Goal: Information Seeking & Learning: Learn about a topic

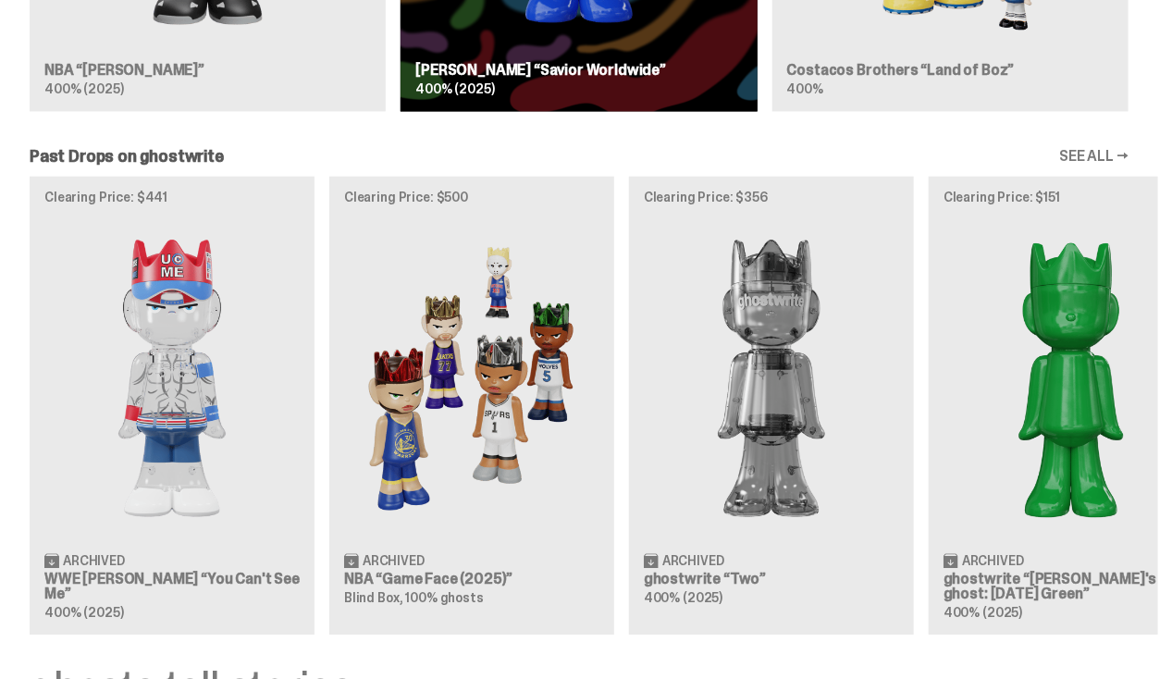
scroll to position [1498, 0]
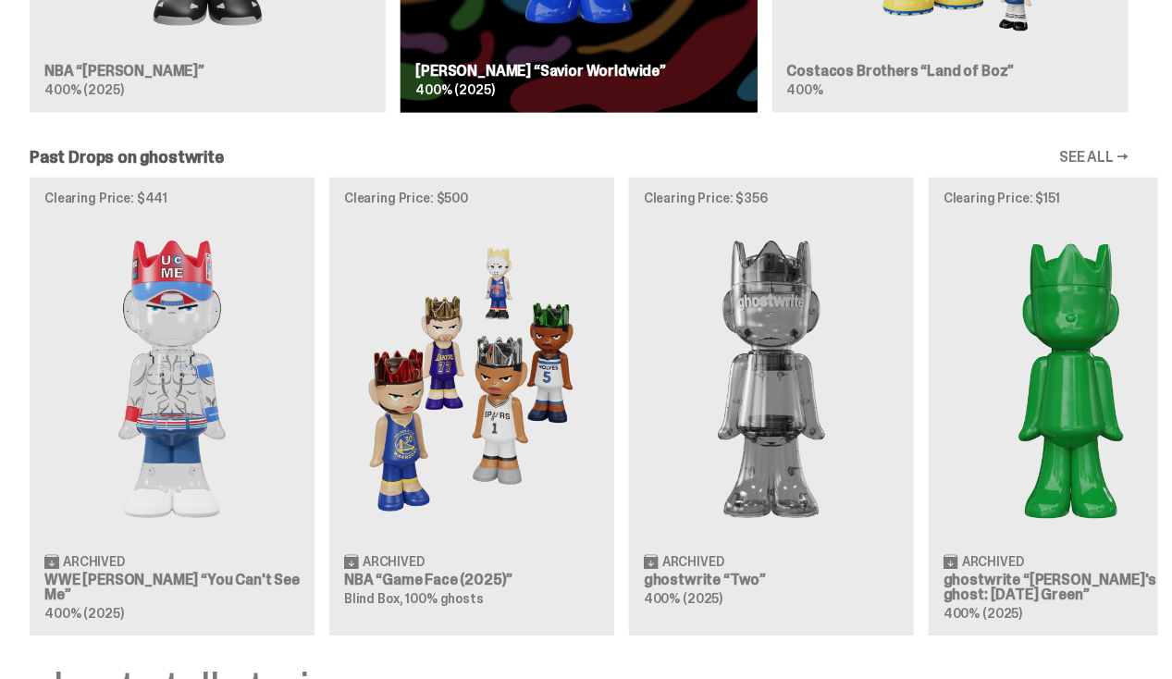
click at [495, 381] on div "Clearing Price: $441 Archived WWE [PERSON_NAME] “You Can't See Me” 400% (2025) …" at bounding box center [579, 406] width 1158 height 459
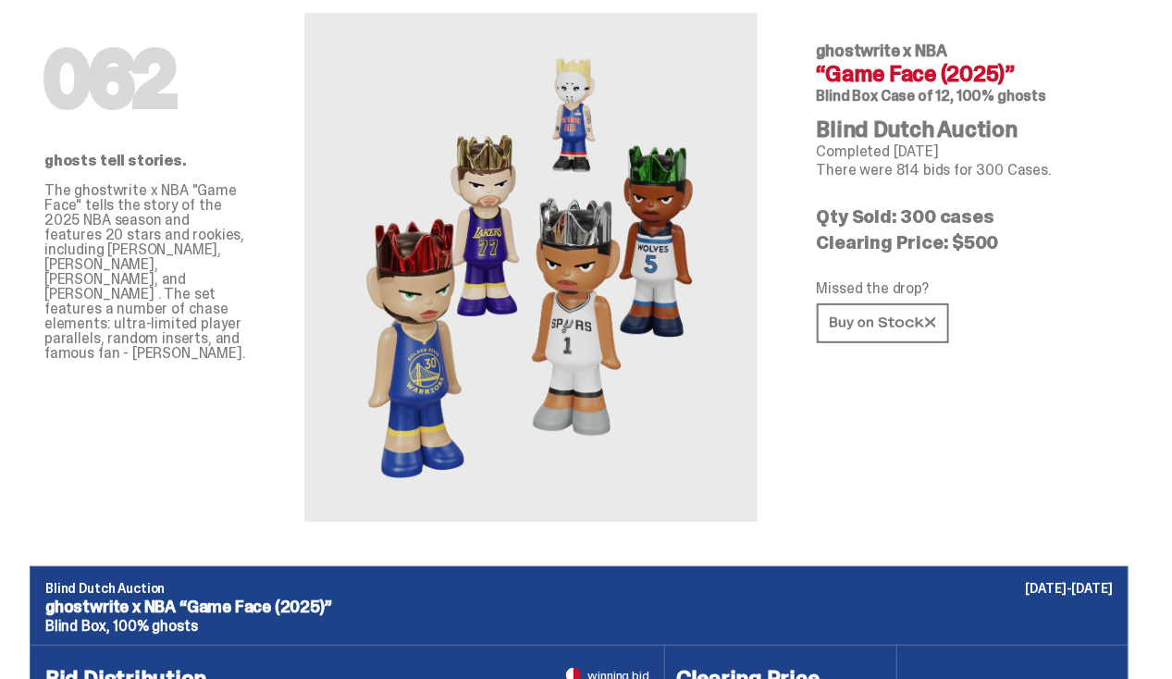
scroll to position [75, 0]
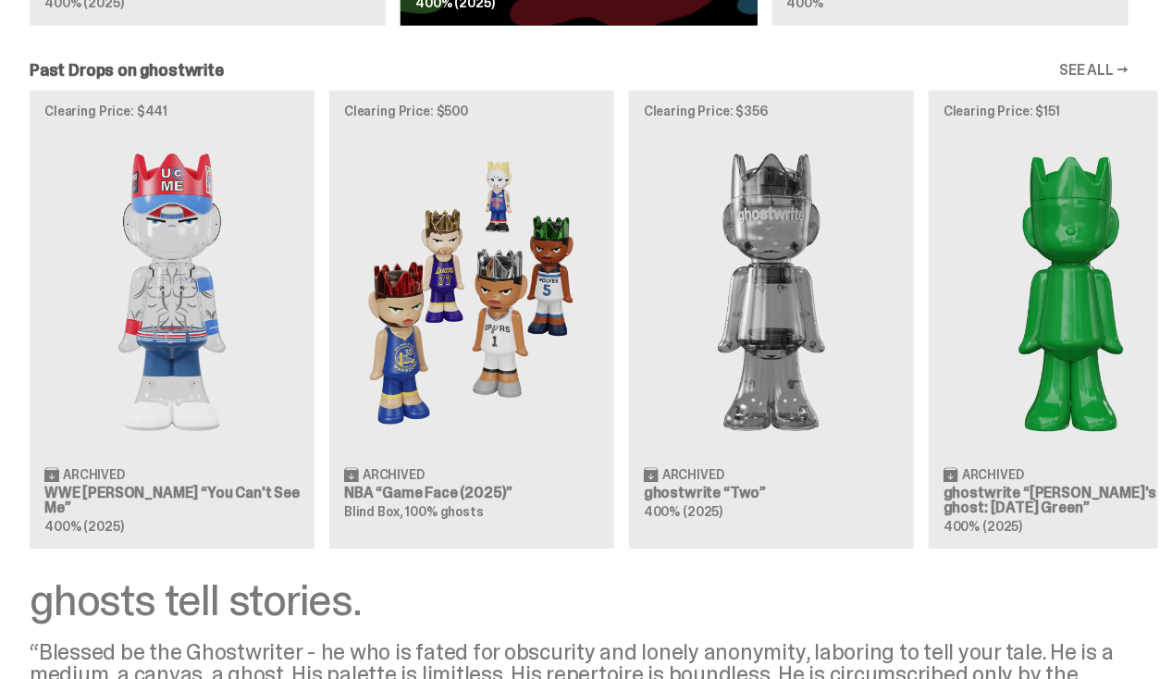
scroll to position [1586, 0]
click at [215, 277] on div "Clearing Price: $441 Archived WWE [PERSON_NAME] “You Can't See Me” 400% (2025) …" at bounding box center [579, 318] width 1158 height 459
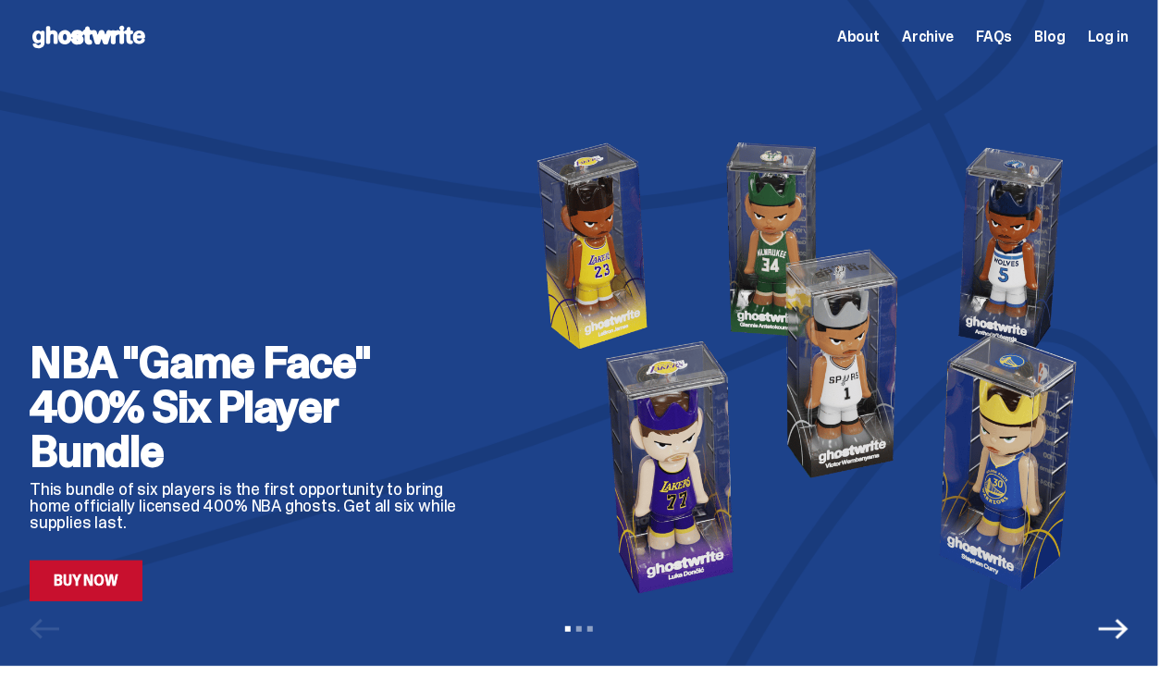
click at [93, 591] on link "Buy Now" at bounding box center [86, 581] width 113 height 41
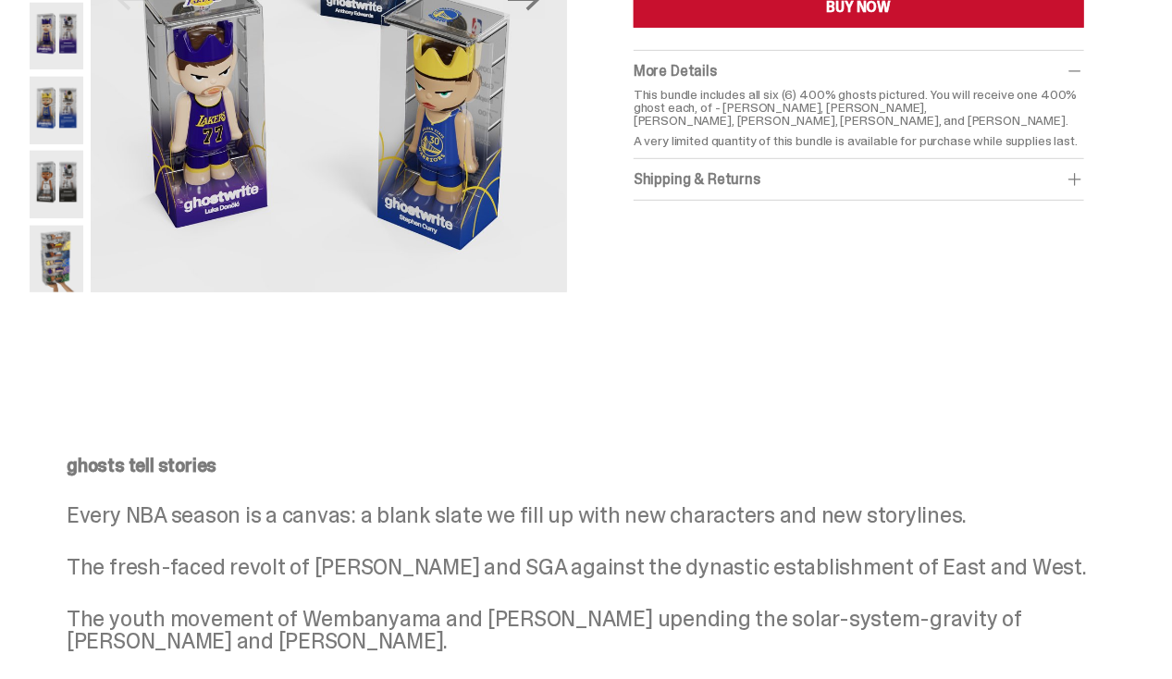
scroll to position [427, 0]
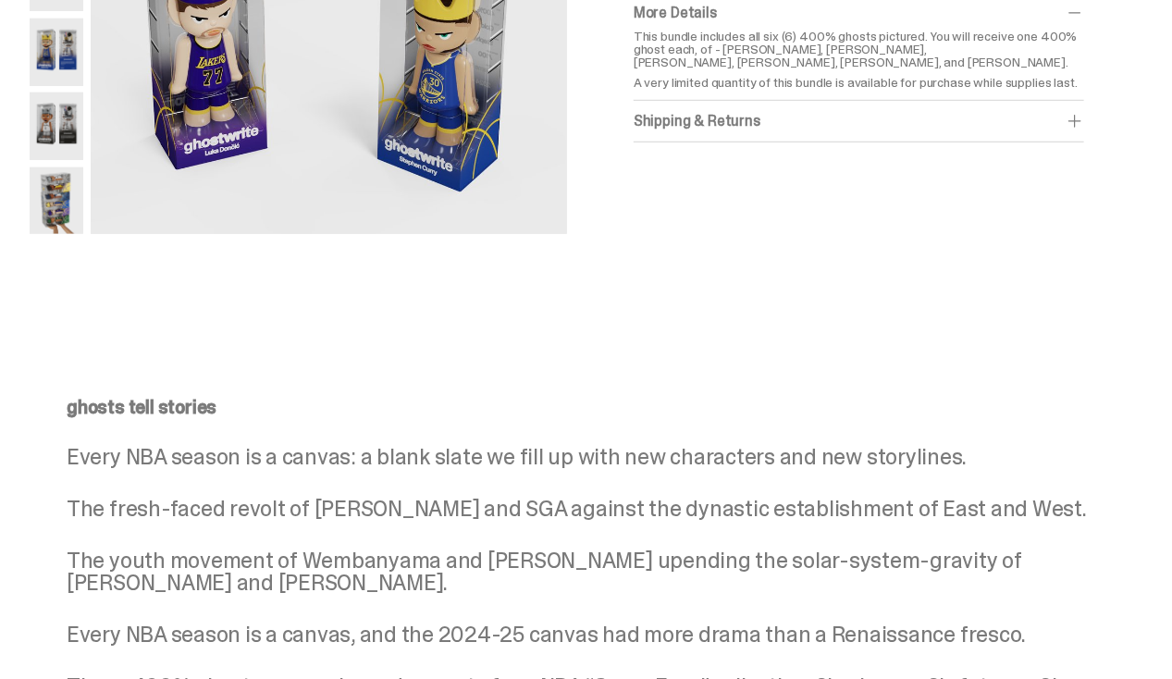
click at [76, 210] on img at bounding box center [57, 201] width 54 height 68
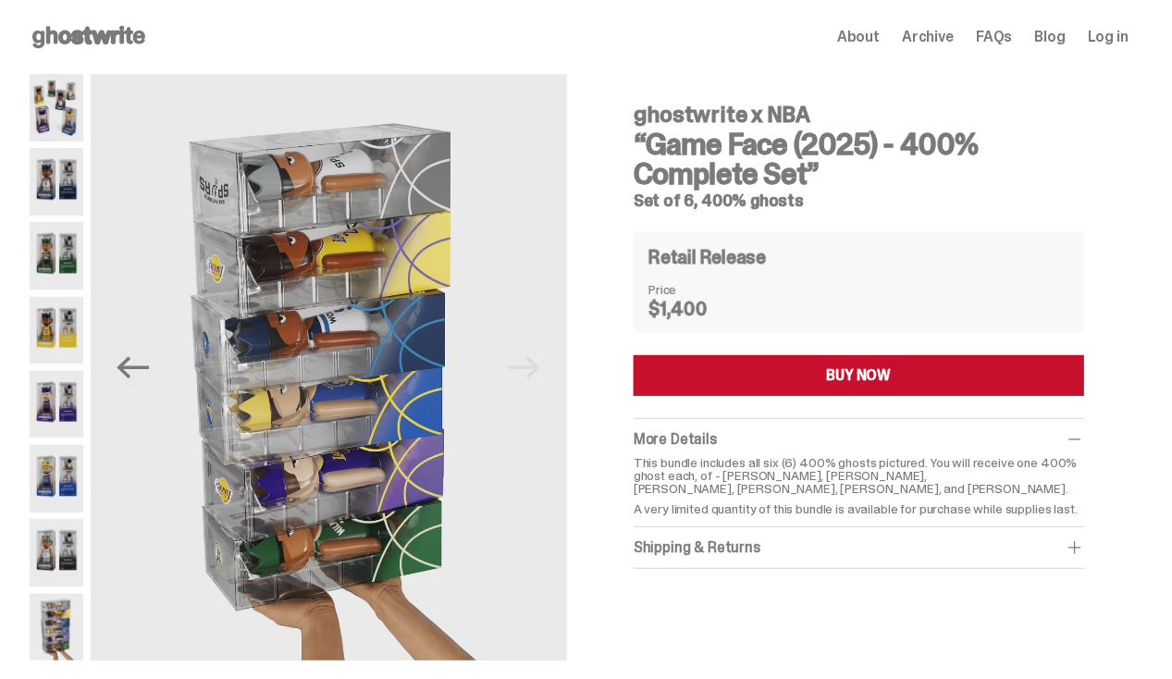
click at [69, 466] on img at bounding box center [57, 479] width 54 height 68
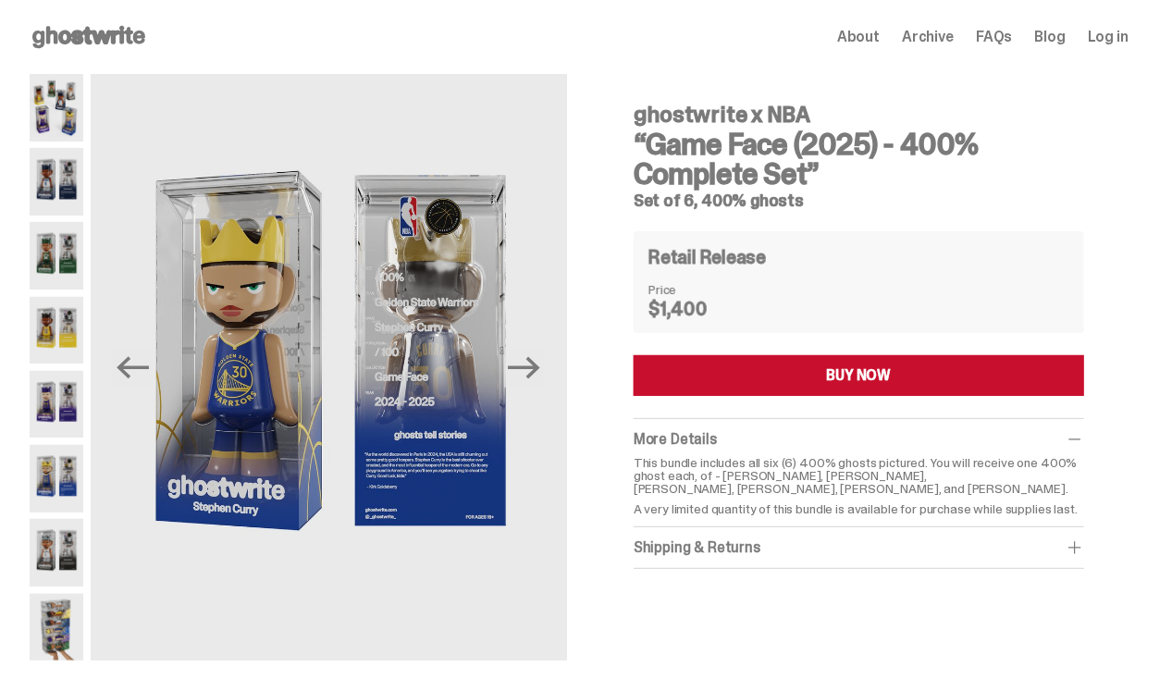
click at [80, 328] on img at bounding box center [57, 331] width 54 height 68
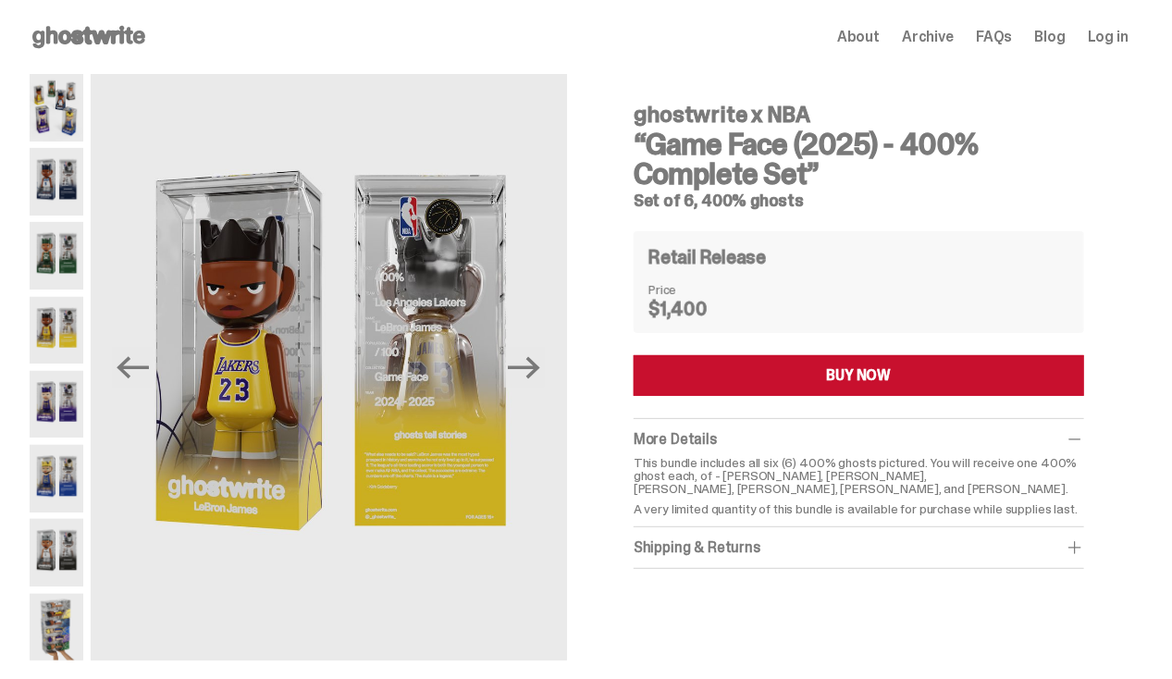
click at [76, 393] on img at bounding box center [57, 405] width 54 height 68
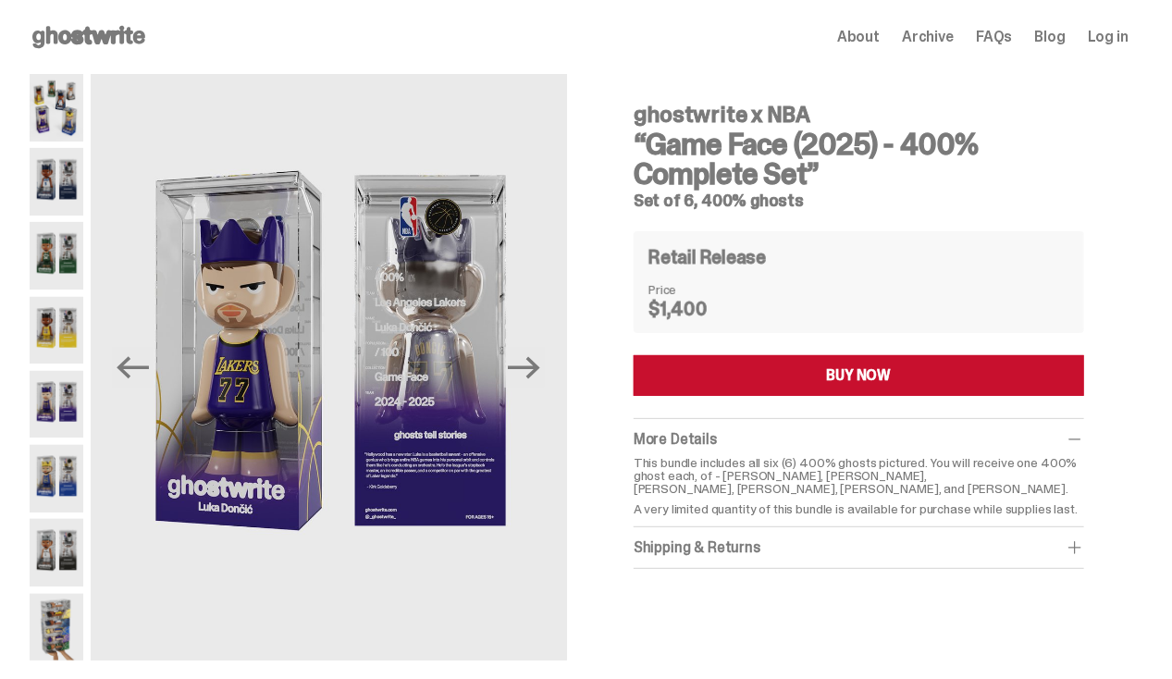
click at [83, 90] on img at bounding box center [57, 108] width 54 height 68
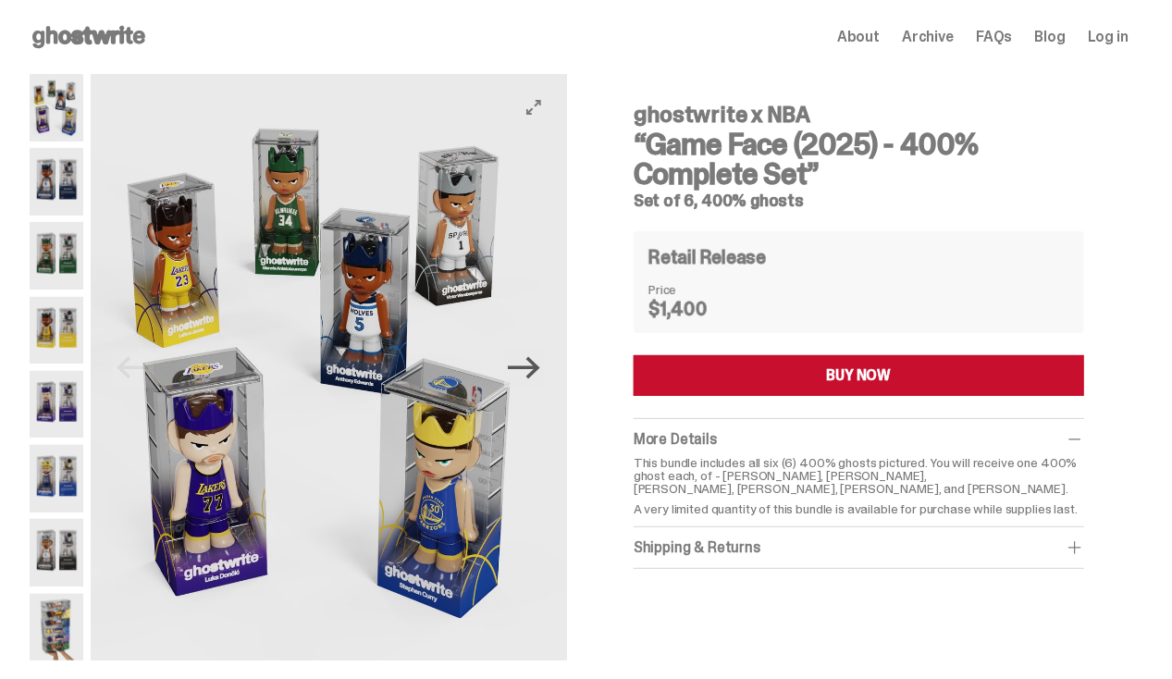
click at [530, 373] on icon "Next" at bounding box center [524, 368] width 32 height 32
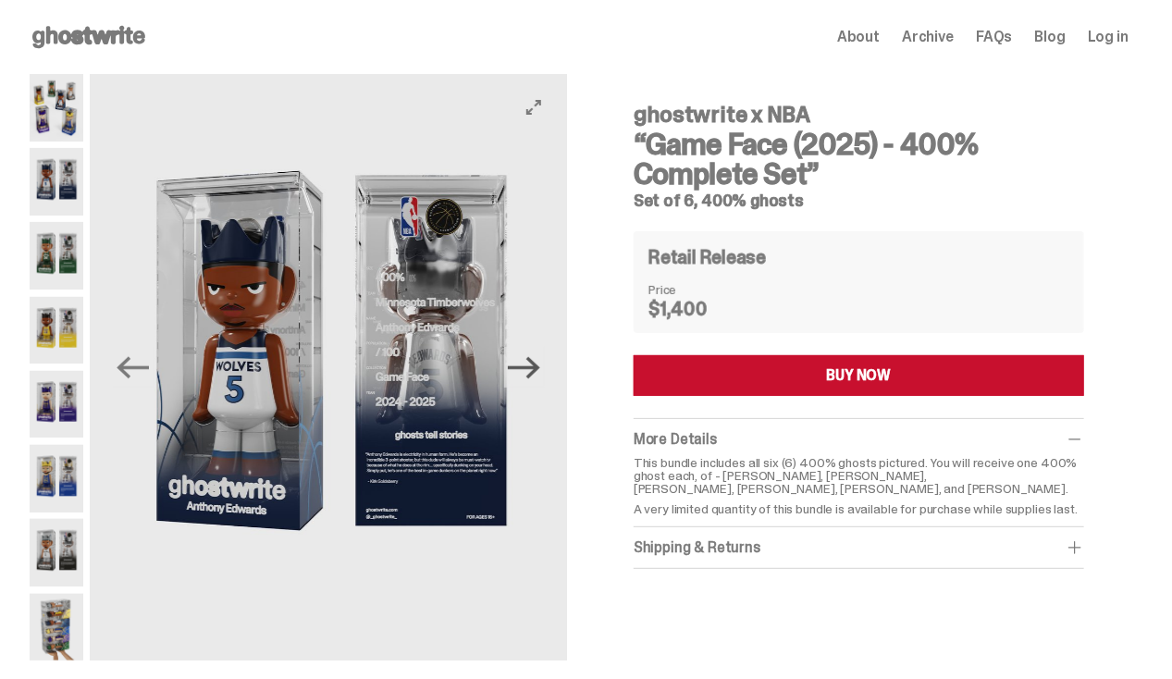
click at [530, 373] on icon "Next" at bounding box center [524, 368] width 32 height 32
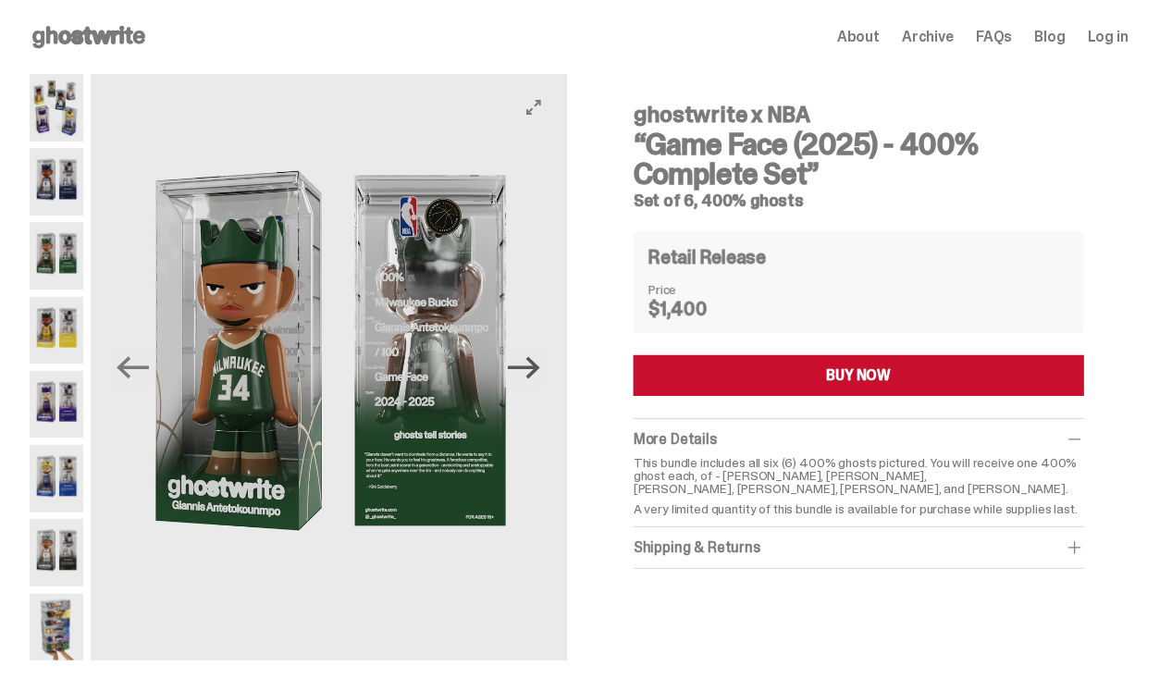
click at [530, 373] on icon "Next" at bounding box center [524, 368] width 32 height 32
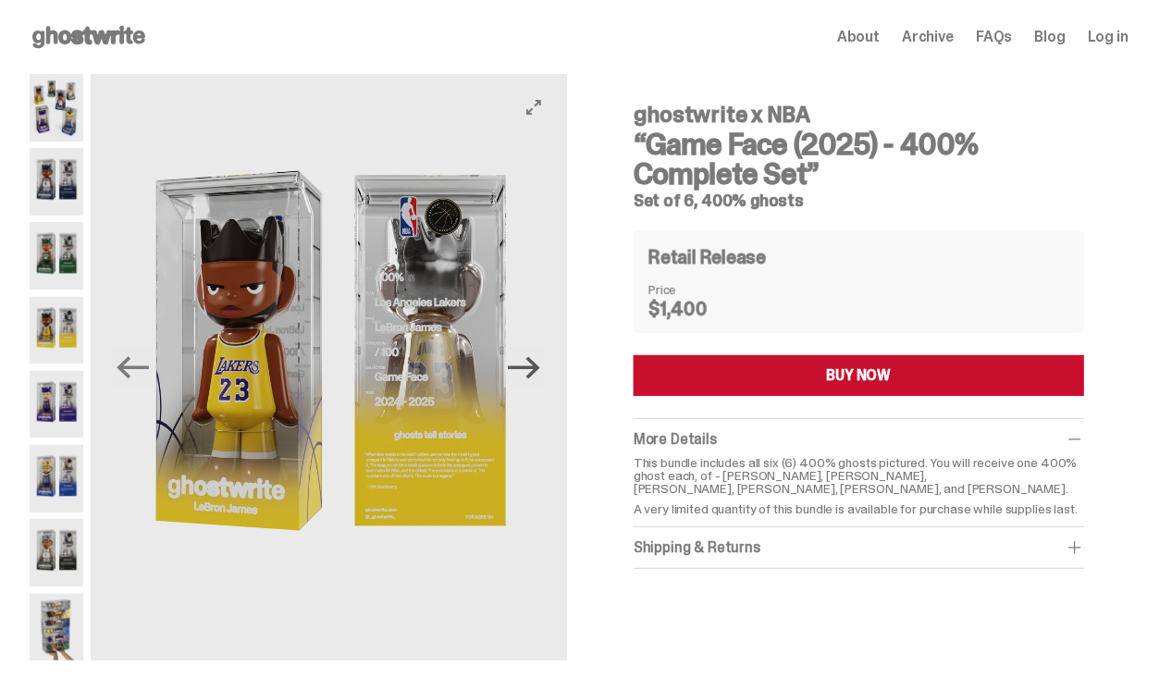
click at [530, 373] on icon "Next" at bounding box center [524, 368] width 32 height 32
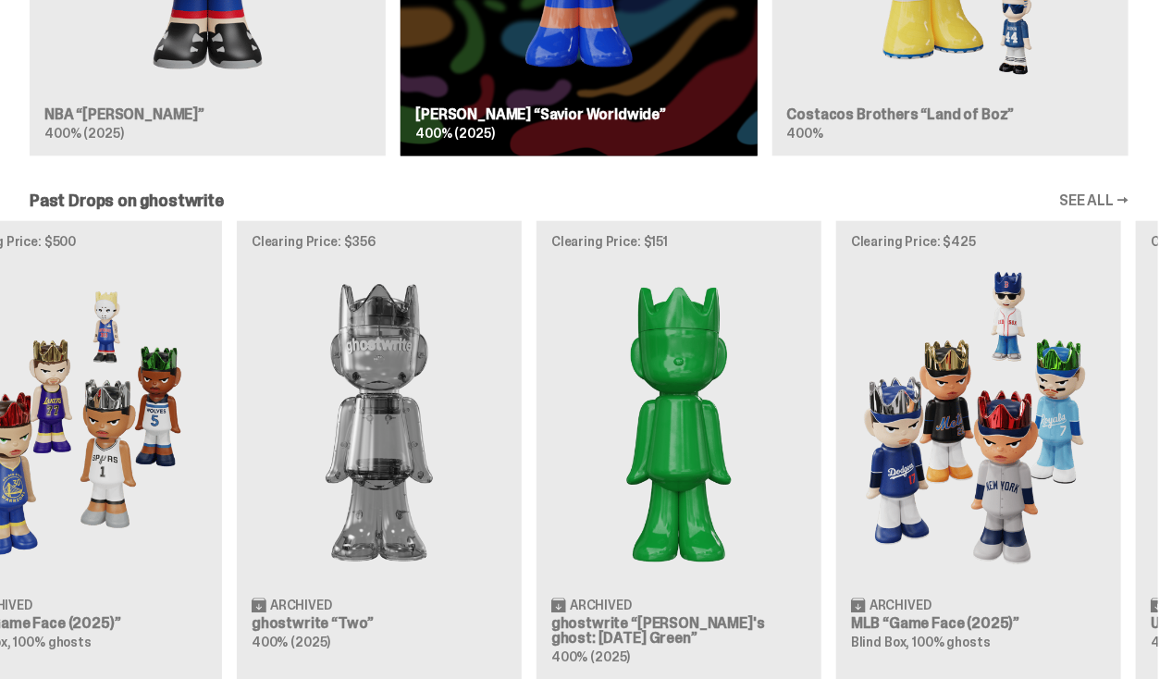
scroll to position [0, 700]
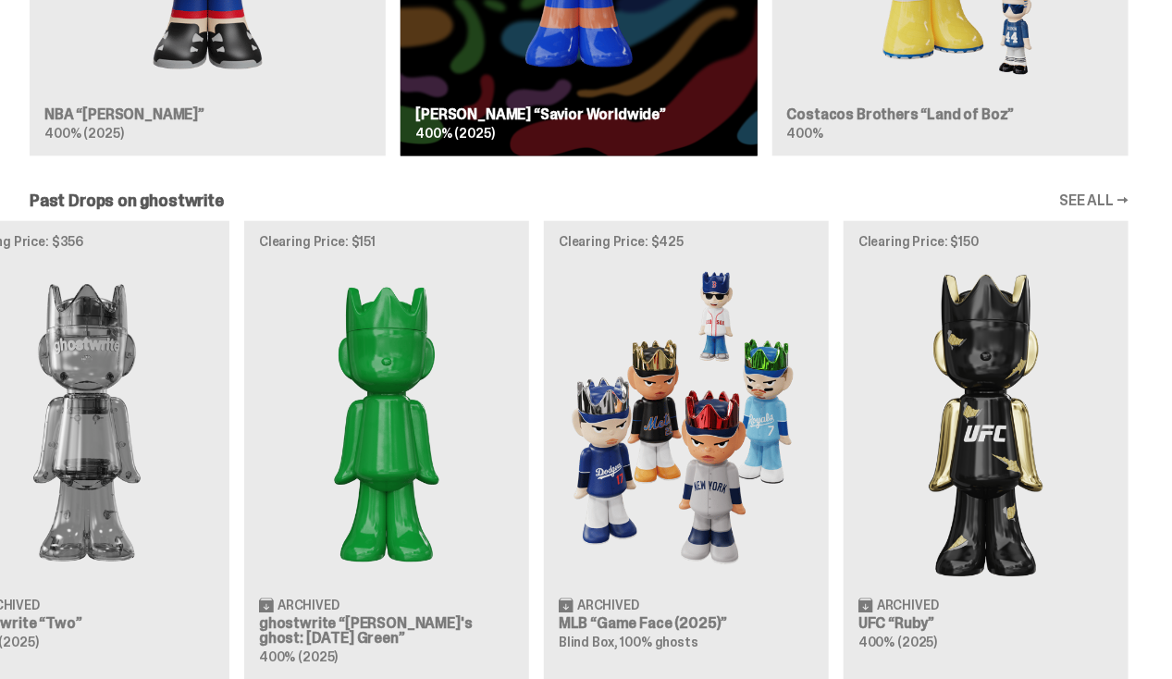
click at [567, 291] on div "Clearing Price: $441 Archived WWE [PERSON_NAME] “You Can't See Me” 400% (2025) …" at bounding box center [579, 449] width 1158 height 459
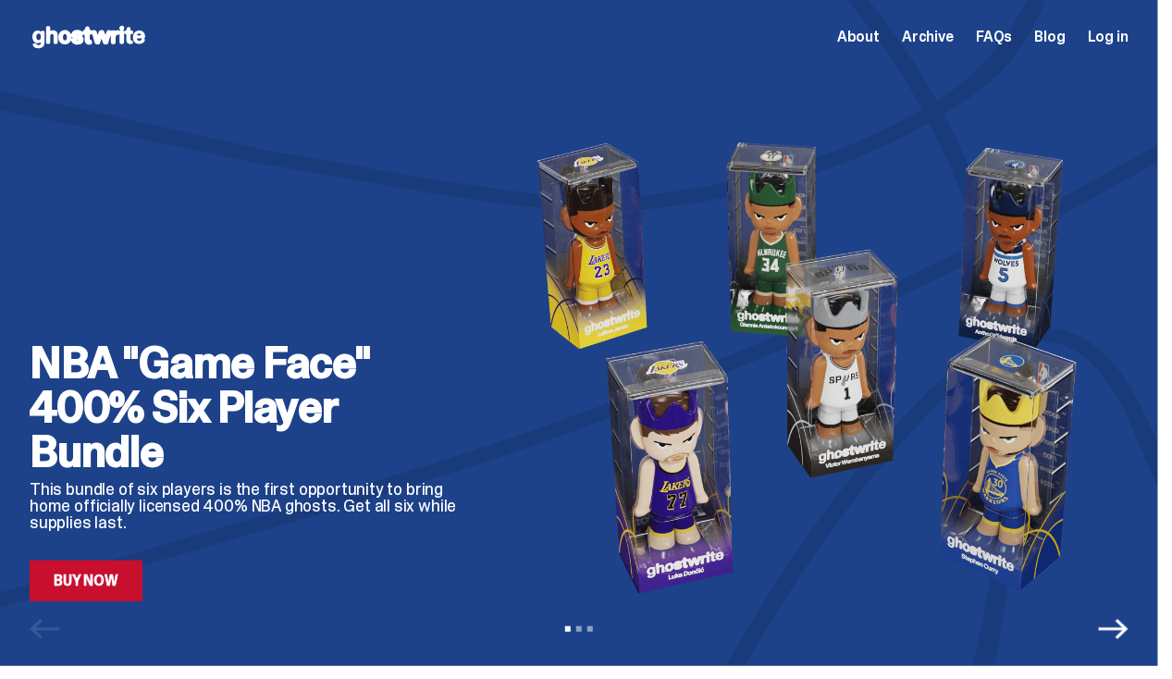
click at [1112, 614] on div "View slide 1 View slide 2 View slide 3" at bounding box center [579, 629] width 1158 height 30
click at [1129, 619] on icon "Next" at bounding box center [1114, 629] width 30 height 20
